Goal: Task Accomplishment & Management: Use online tool/utility

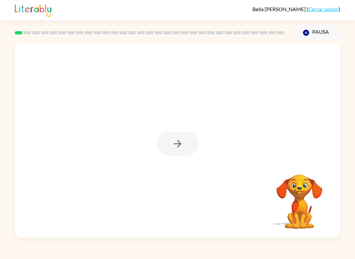
click at [177, 148] on div at bounding box center [177, 144] width 42 height 24
click at [179, 141] on icon "button" at bounding box center [177, 143] width 11 height 11
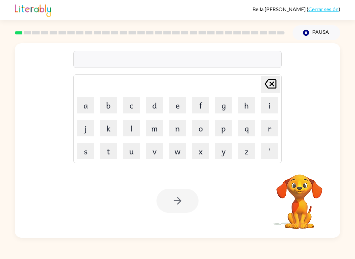
click at [157, 103] on button "d" at bounding box center [154, 105] width 16 height 16
click at [267, 83] on icon "[PERSON_NAME] last character input" at bounding box center [270, 84] width 16 height 16
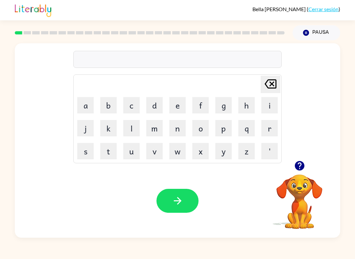
click at [106, 103] on button "b" at bounding box center [108, 105] width 16 height 16
click at [176, 110] on button "e" at bounding box center [177, 105] width 16 height 16
click at [227, 103] on button "g" at bounding box center [223, 105] width 16 height 16
click at [172, 202] on icon "button" at bounding box center [177, 200] width 11 height 11
click at [291, 156] on div "an Delete Delete last character input a b c d e f g h i j k l m n o p q r s t u…" at bounding box center [177, 102] width 325 height 118
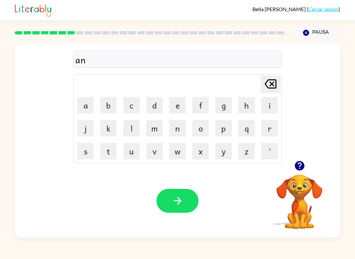
click at [298, 168] on icon "button" at bounding box center [299, 166] width 10 height 10
click at [298, 167] on icon "button" at bounding box center [299, 166] width 10 height 10
click at [301, 166] on icon "button" at bounding box center [299, 166] width 10 height 10
click at [178, 207] on button "button" at bounding box center [177, 201] width 42 height 24
click at [300, 159] on button "button" at bounding box center [299, 166] width 17 height 17
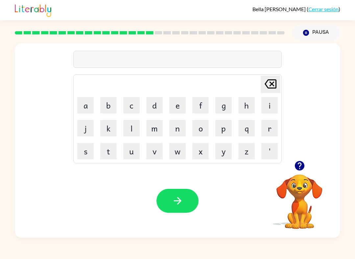
click at [295, 165] on icon "button" at bounding box center [299, 166] width 10 height 10
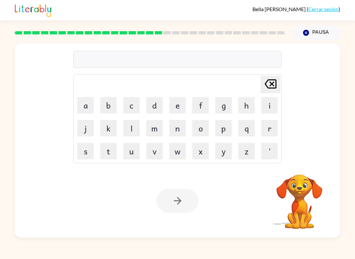
click at [302, 206] on video "Tu navegador debe admitir la reproducción de archivos .mp4 para usar Literably.…" at bounding box center [299, 198] width 66 height 66
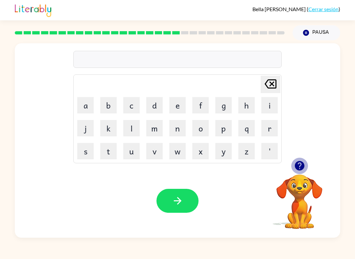
click at [301, 164] on icon "button" at bounding box center [299, 166] width 10 height 10
click at [300, 168] on icon "button" at bounding box center [299, 166] width 10 height 10
click at [302, 168] on icon "button" at bounding box center [299, 166] width 10 height 10
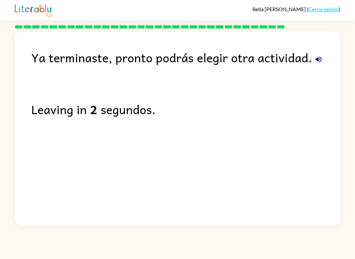
click at [321, 57] on icon "button" at bounding box center [318, 60] width 8 height 8
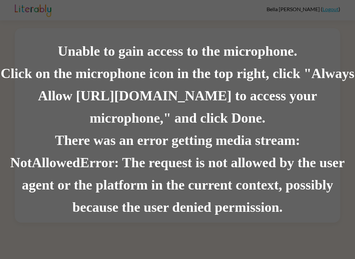
click at [266, 136] on div "There was an error getting media stream: NotAllowedError: The request is not al…" at bounding box center [177, 174] width 355 height 89
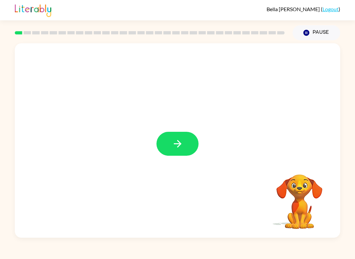
click at [181, 143] on icon "button" at bounding box center [177, 143] width 11 height 11
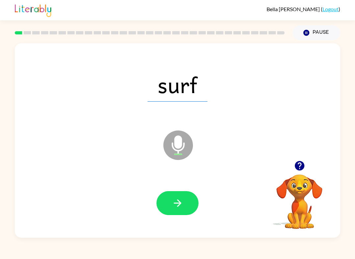
click at [176, 202] on icon "button" at bounding box center [177, 203] width 11 height 11
click at [178, 204] on icon "button" at bounding box center [177, 204] width 8 height 8
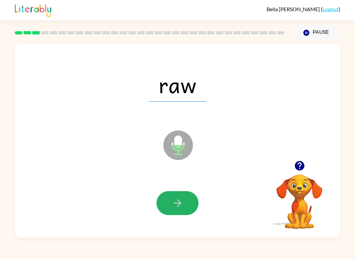
click at [173, 204] on icon "button" at bounding box center [177, 203] width 11 height 11
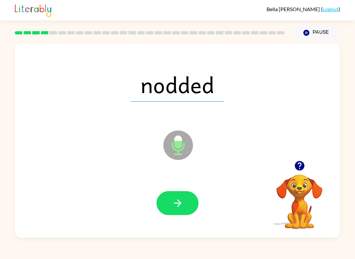
click at [185, 203] on button "button" at bounding box center [177, 203] width 42 height 24
click at [183, 207] on icon "button" at bounding box center [177, 203] width 11 height 11
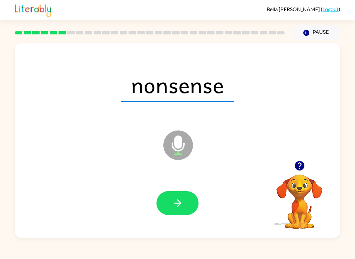
click at [172, 204] on icon "button" at bounding box center [177, 203] width 11 height 11
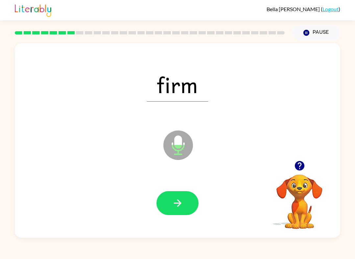
click at [173, 201] on icon "button" at bounding box center [177, 203] width 11 height 11
click at [184, 211] on button "button" at bounding box center [177, 203] width 42 height 24
click at [181, 211] on button "button" at bounding box center [177, 203] width 42 height 24
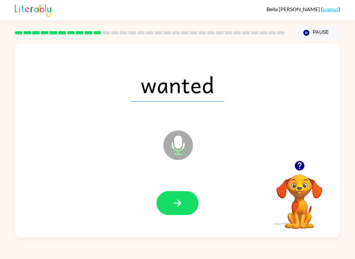
click at [176, 205] on icon "button" at bounding box center [177, 203] width 11 height 11
click at [173, 201] on icon "button" at bounding box center [177, 203] width 11 height 11
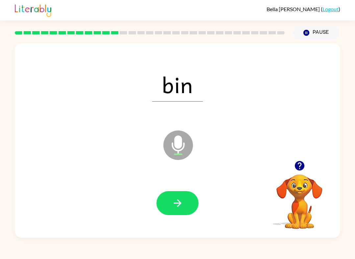
click at [174, 213] on button "button" at bounding box center [177, 203] width 42 height 24
click at [177, 201] on icon "button" at bounding box center [177, 203] width 11 height 11
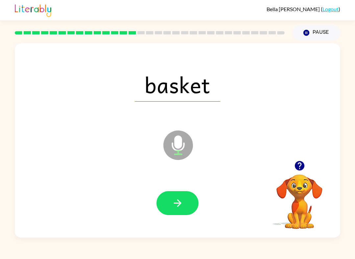
click at [175, 202] on icon "button" at bounding box center [177, 203] width 11 height 11
click at [179, 205] on icon "button" at bounding box center [177, 204] width 8 height 8
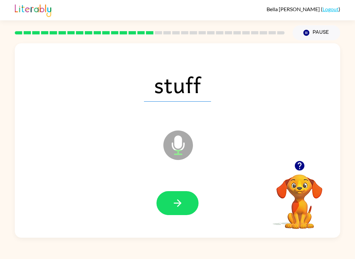
click at [178, 209] on icon "button" at bounding box center [177, 203] width 11 height 11
click at [175, 203] on icon "button" at bounding box center [177, 203] width 11 height 11
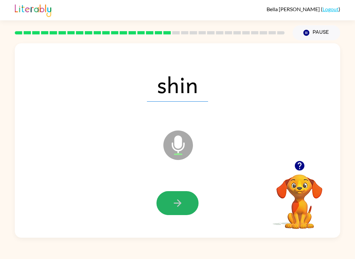
click at [179, 204] on icon "button" at bounding box center [177, 203] width 11 height 11
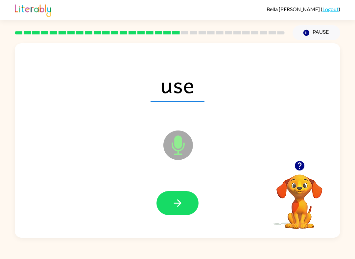
click at [177, 194] on button "button" at bounding box center [177, 203] width 42 height 24
click at [180, 200] on icon "button" at bounding box center [177, 203] width 11 height 11
click at [181, 202] on icon "button" at bounding box center [177, 203] width 11 height 11
click at [175, 203] on icon "button" at bounding box center [177, 203] width 11 height 11
click at [179, 202] on icon "button" at bounding box center [177, 203] width 11 height 11
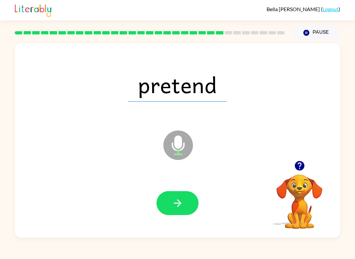
click at [174, 197] on button "button" at bounding box center [177, 203] width 42 height 24
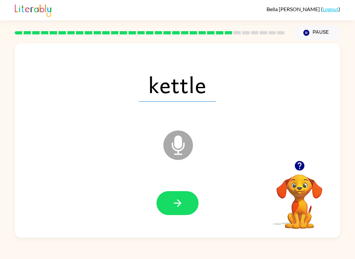
click at [300, 166] on icon "button" at bounding box center [299, 165] width 11 height 11
click at [184, 202] on button "button" at bounding box center [177, 203] width 42 height 24
click at [179, 199] on icon "button" at bounding box center [177, 203] width 11 height 11
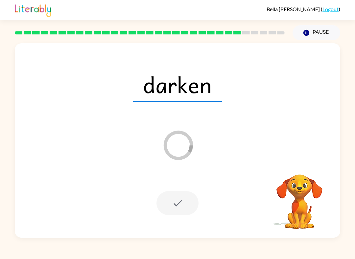
click at [176, 202] on div at bounding box center [177, 203] width 42 height 24
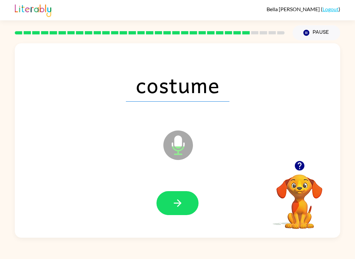
click at [171, 197] on button "button" at bounding box center [177, 203] width 42 height 24
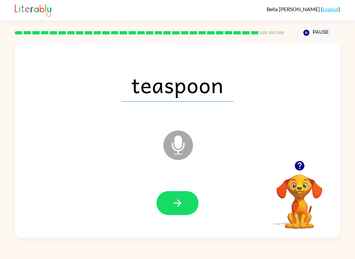
click at [301, 166] on icon "button" at bounding box center [299, 166] width 10 height 10
click at [165, 208] on button "button" at bounding box center [177, 203] width 42 height 24
click at [190, 201] on button "button" at bounding box center [177, 203] width 42 height 24
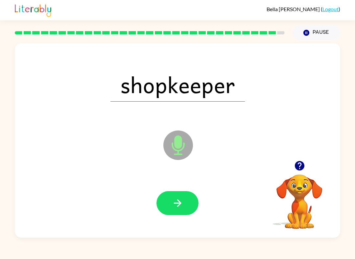
click at [173, 212] on button "button" at bounding box center [177, 203] width 42 height 24
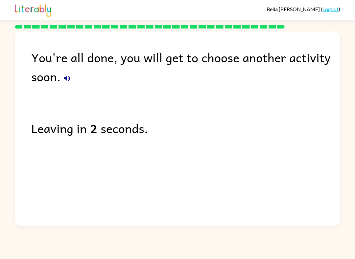
click at [72, 77] on button "button" at bounding box center [66, 78] width 13 height 13
